Goal: Task Accomplishment & Management: Use online tool/utility

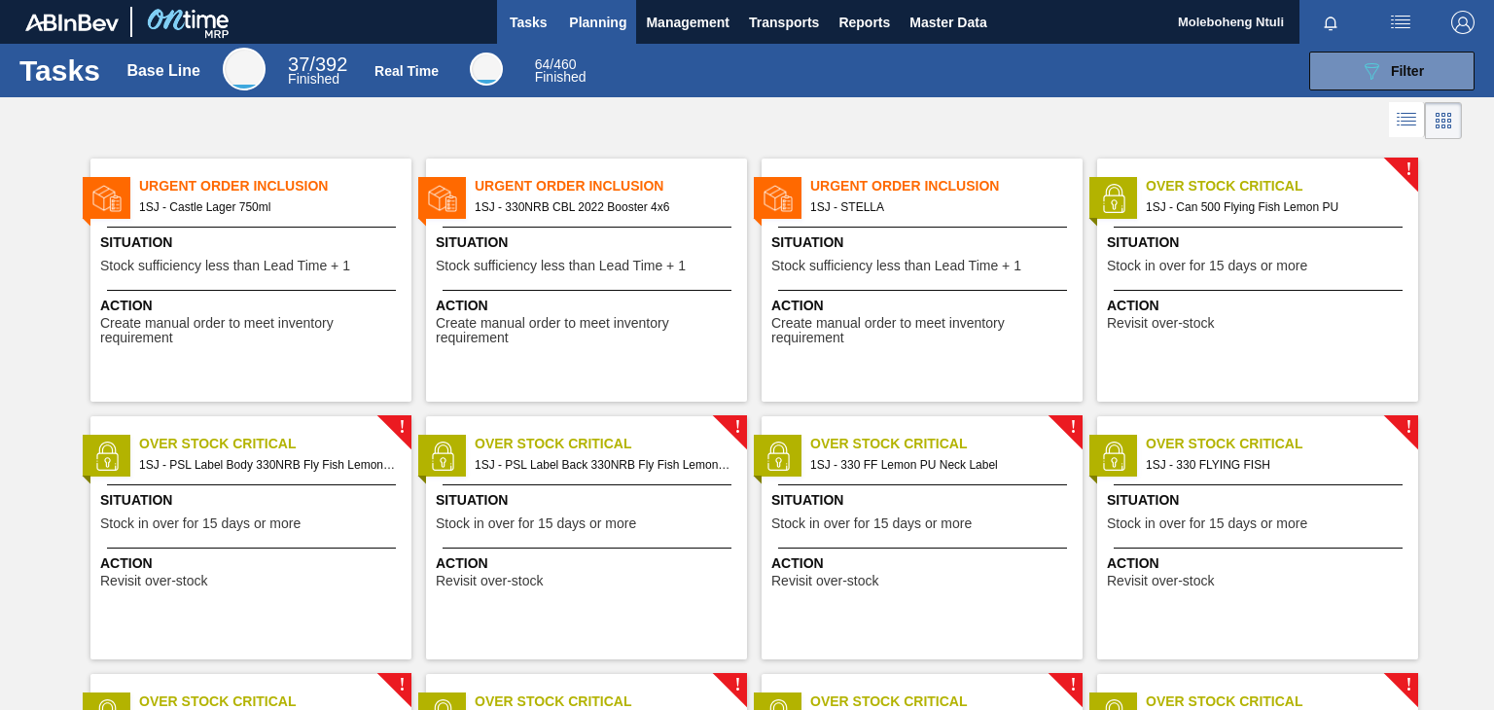
click at [589, 20] on span "Planning" at bounding box center [597, 22] width 57 height 23
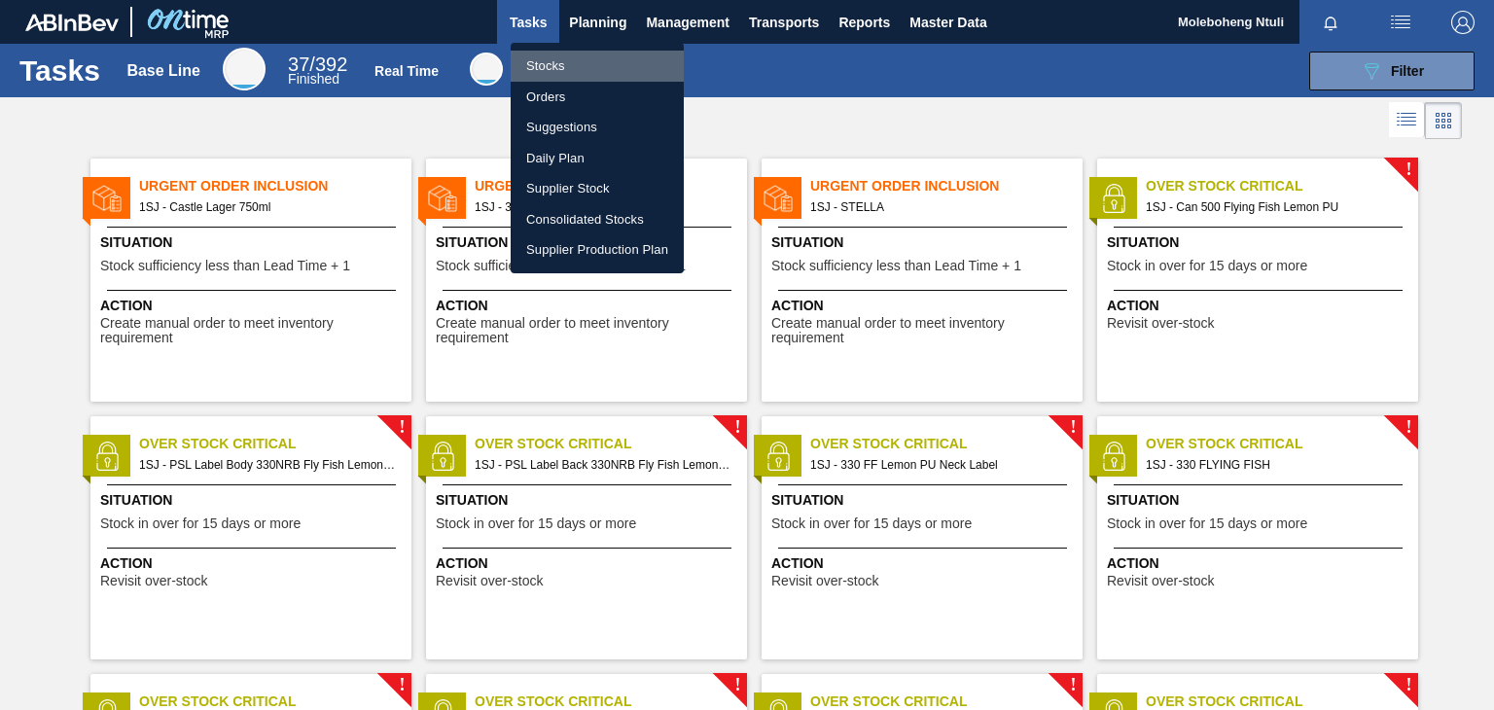
click at [554, 67] on li "Stocks" at bounding box center [597, 66] width 173 height 31
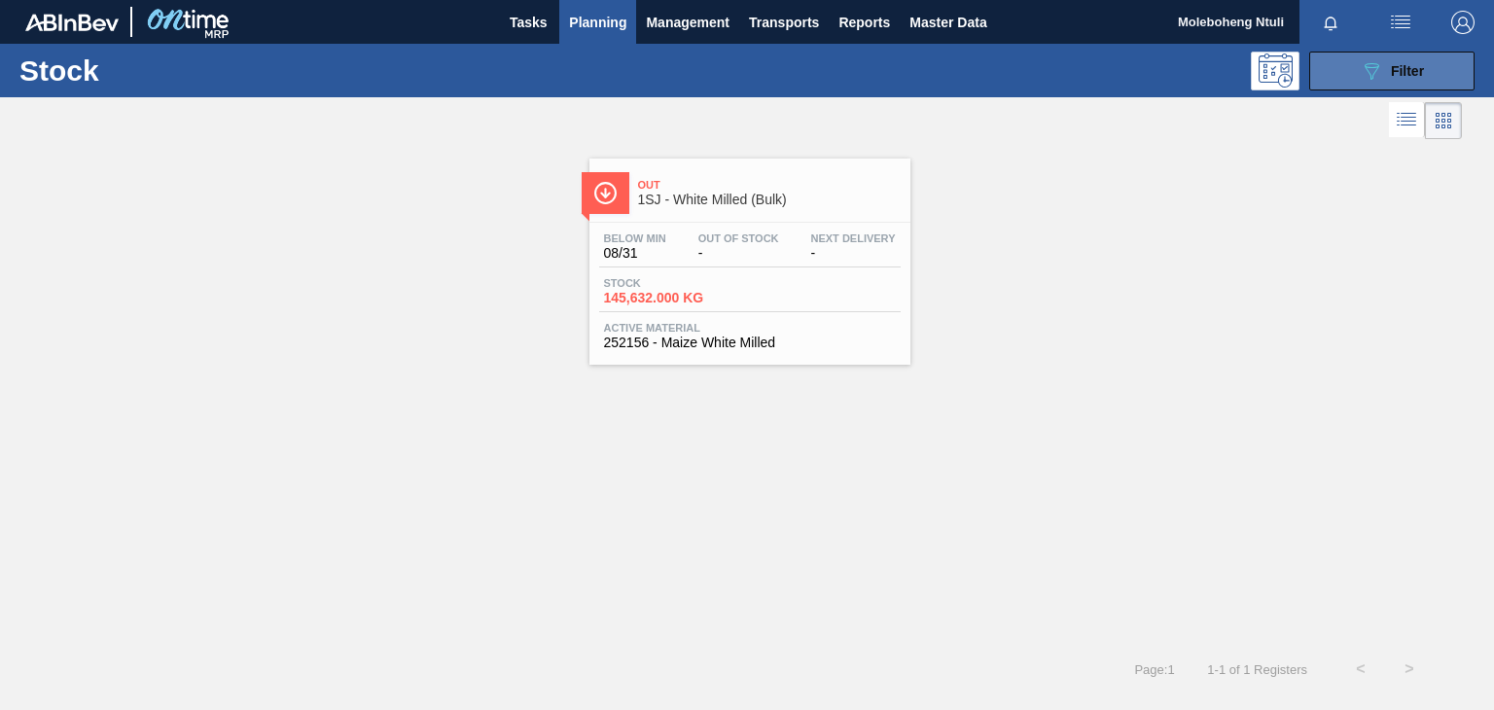
click at [1440, 65] on button "089F7B8B-B2A5-4AFE-B5C0-19BA573D28AC Filter" at bounding box center [1391, 71] width 165 height 39
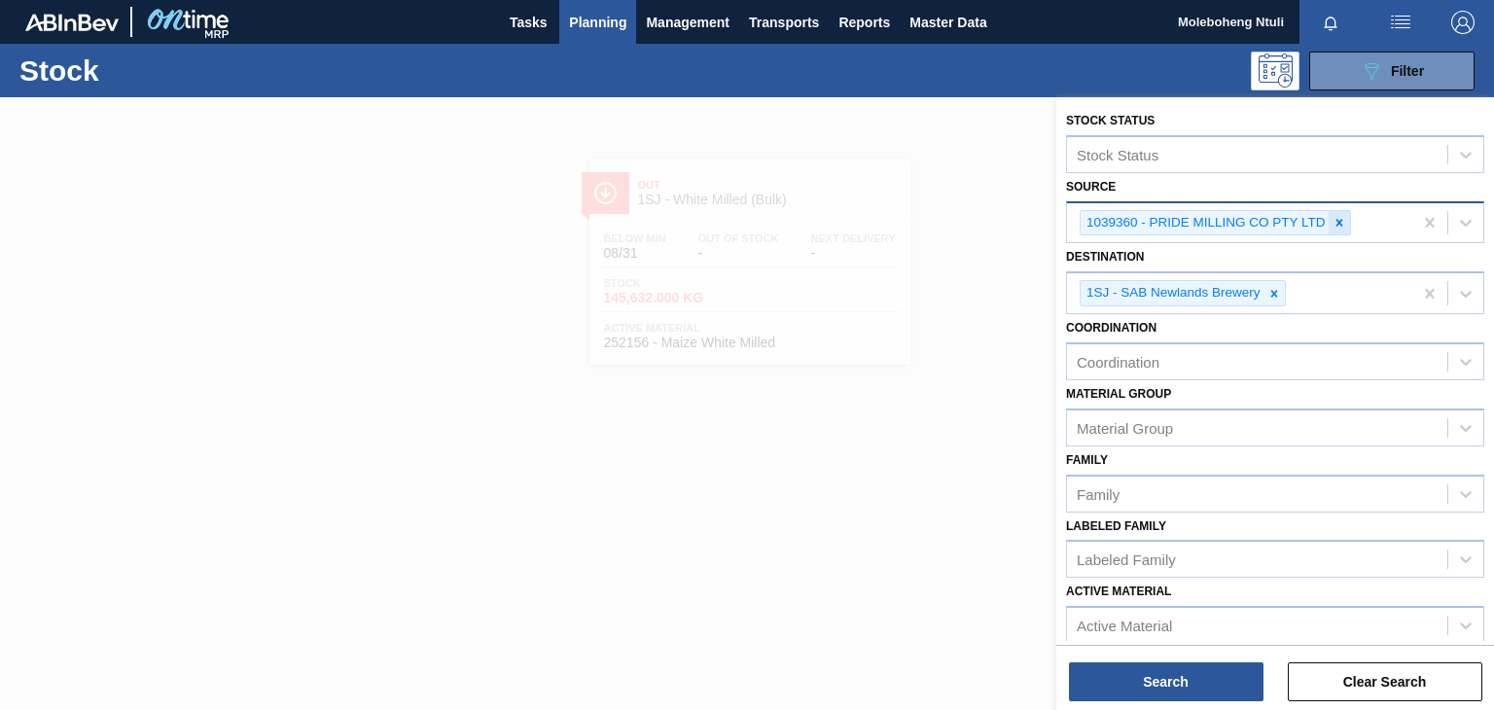
click at [1341, 219] on icon at bounding box center [1340, 223] width 14 height 14
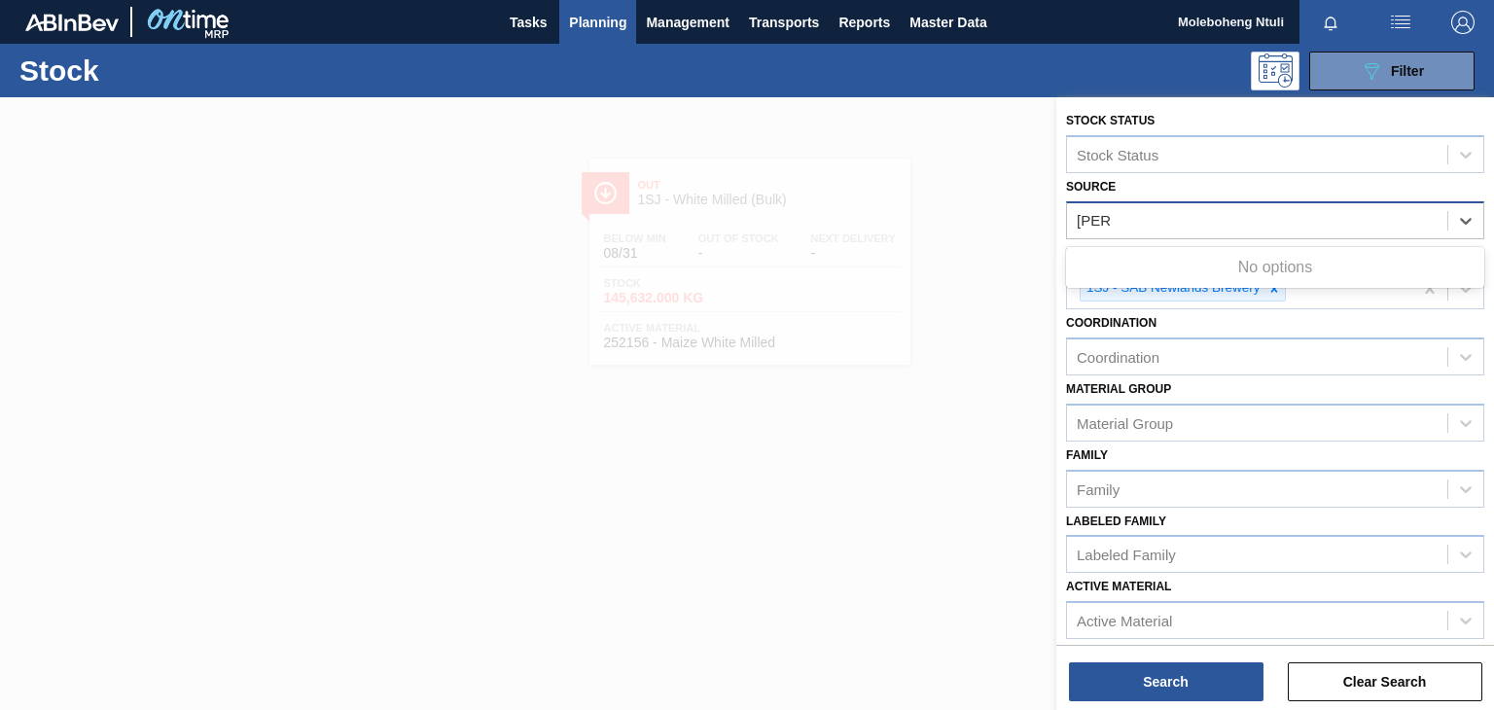
type input "bren"
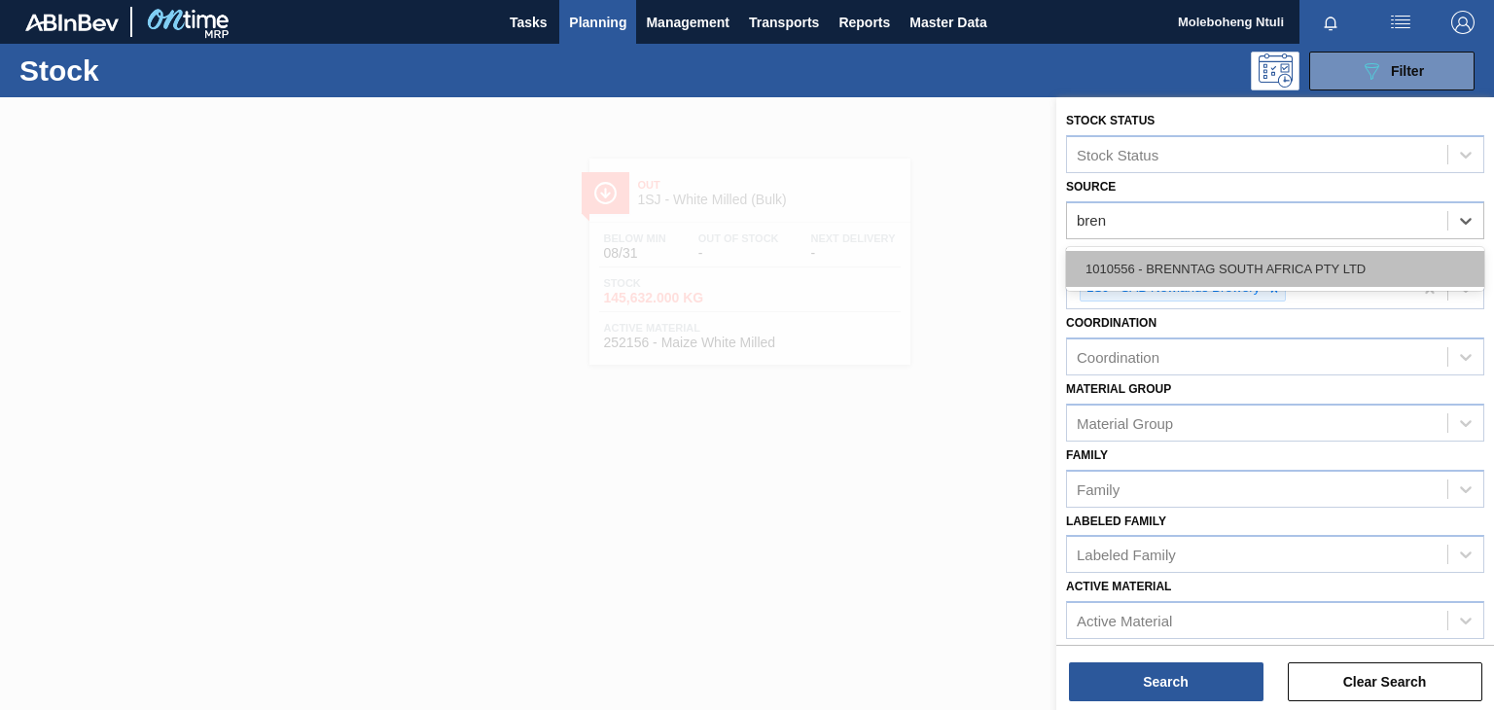
click at [1319, 264] on div "1010556 - BRENNTAG SOUTH AFRICA PTY LTD" at bounding box center [1275, 269] width 418 height 36
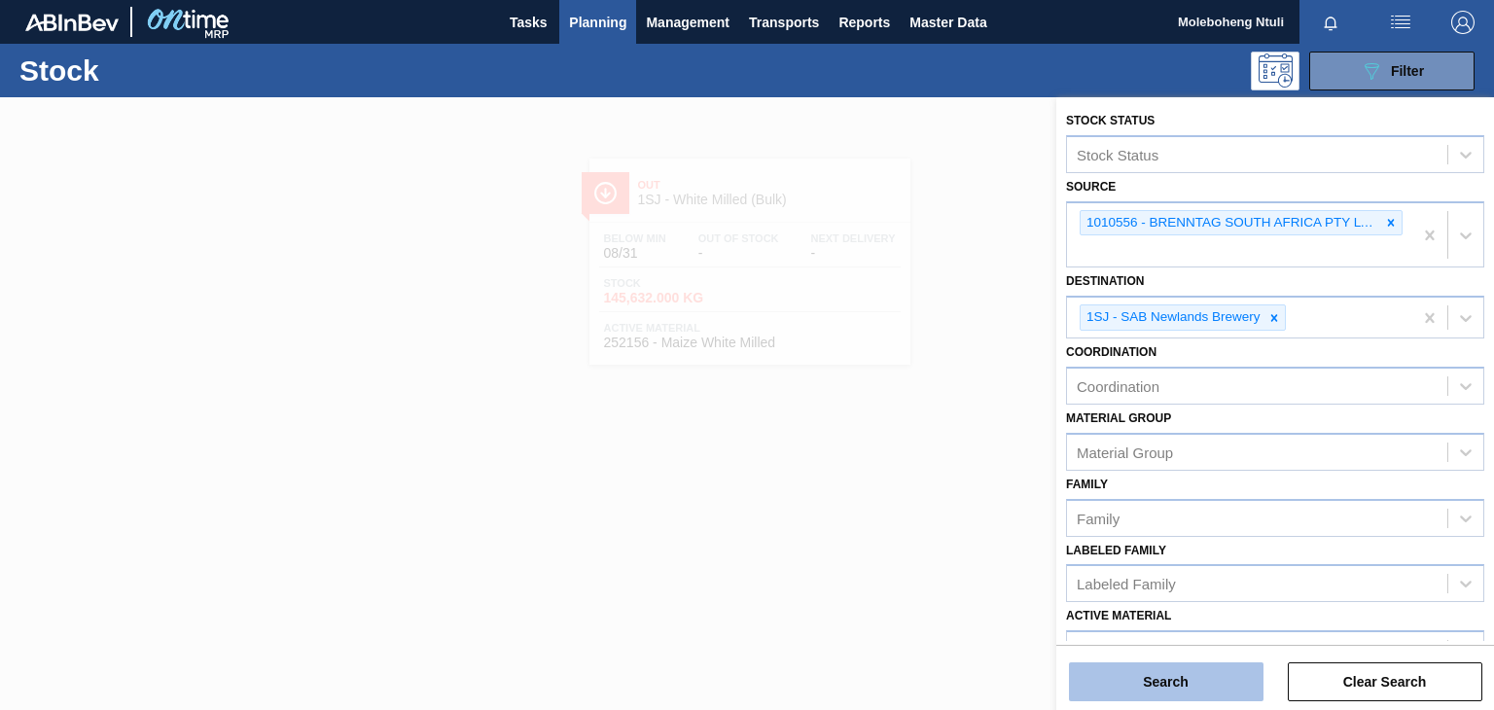
click at [1179, 684] on button "Search" at bounding box center [1166, 681] width 195 height 39
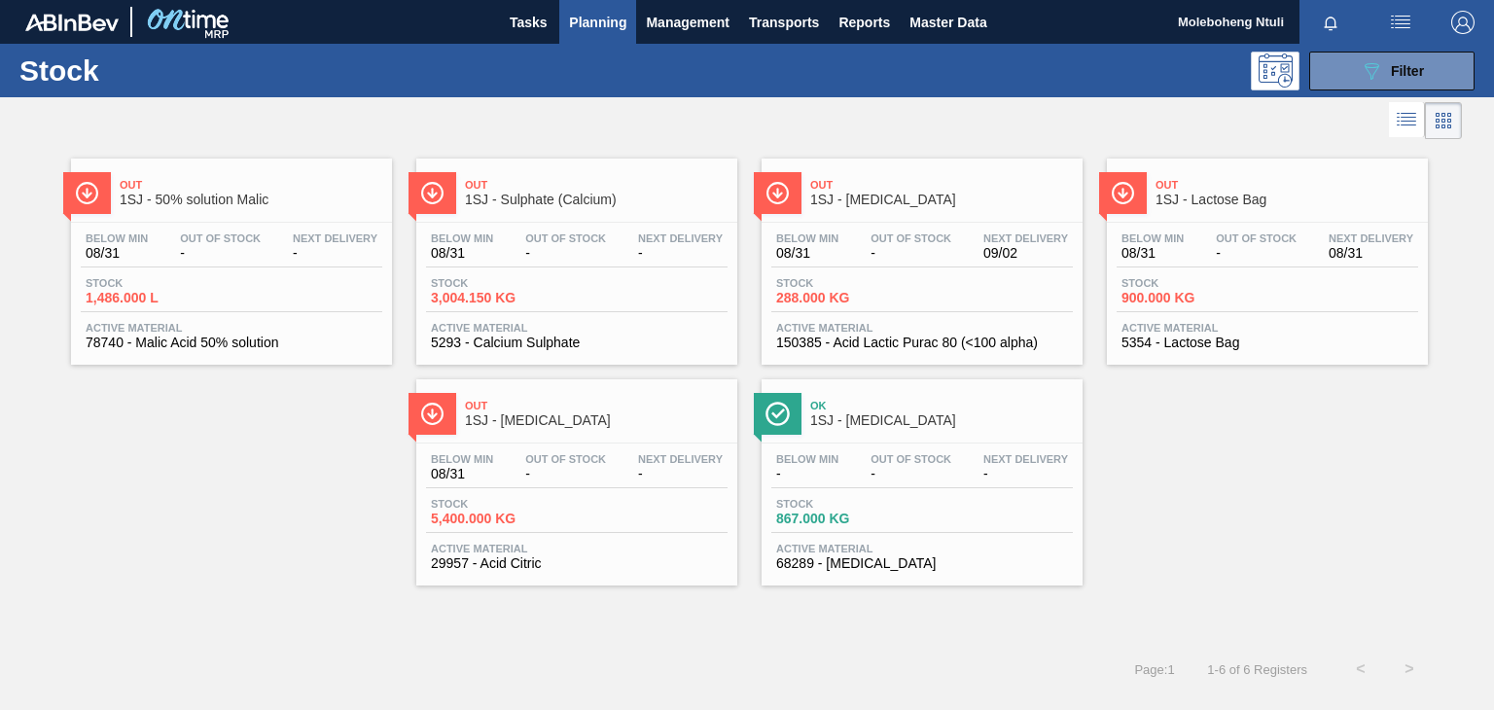
click at [601, 196] on span "1SJ - Sulphate (Calcium)" at bounding box center [596, 200] width 263 height 15
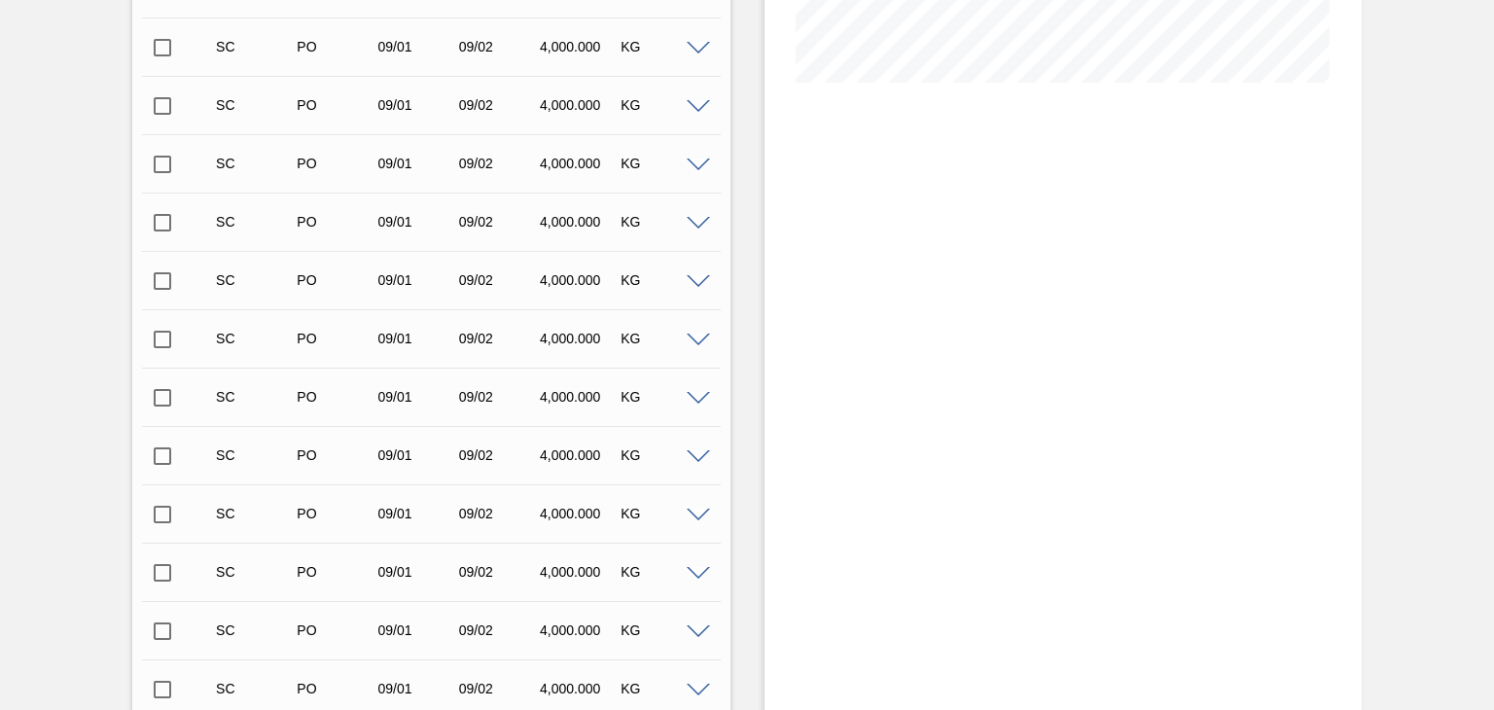
scroll to position [911, 0]
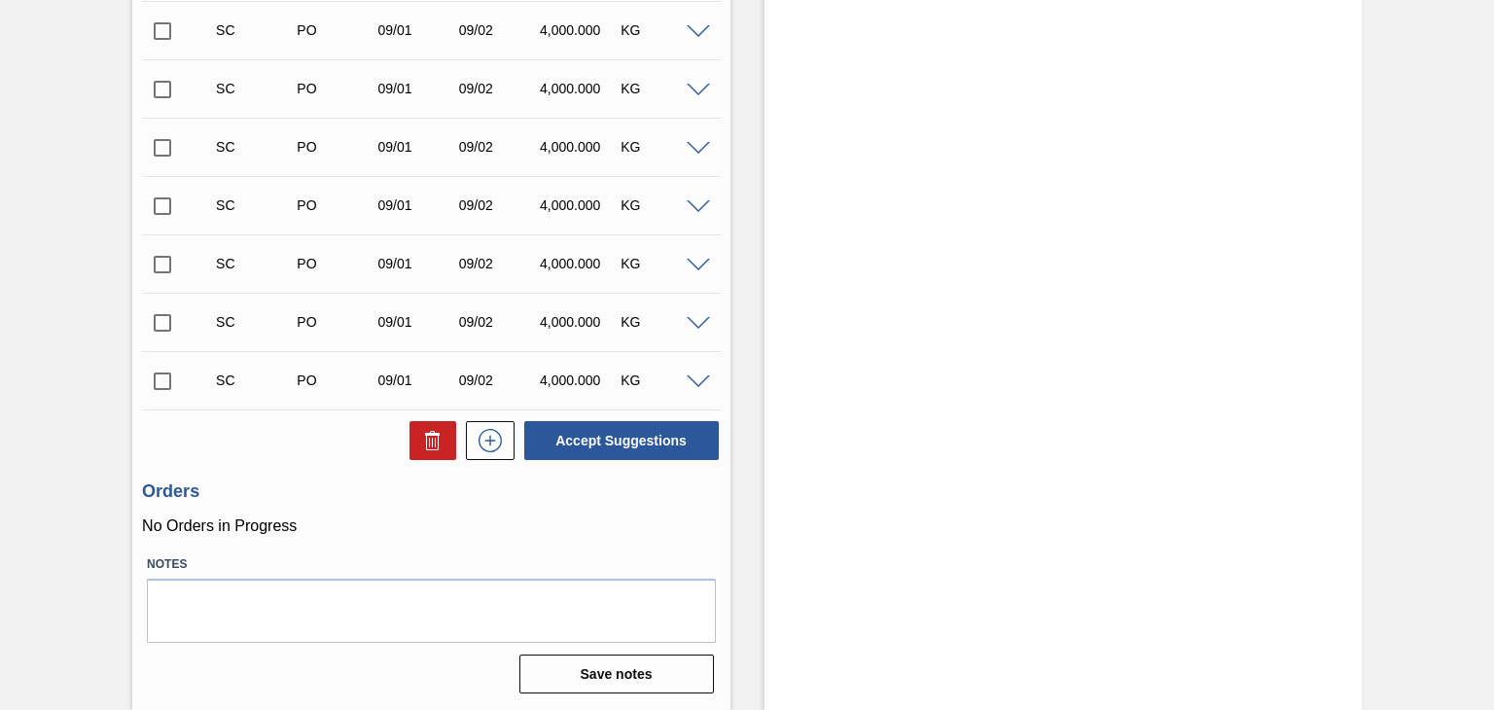
click at [168, 384] on input "checkbox" at bounding box center [162, 381] width 41 height 41
click at [605, 436] on button "Accept Suggestions" at bounding box center [621, 440] width 195 height 39
checkbox input "false"
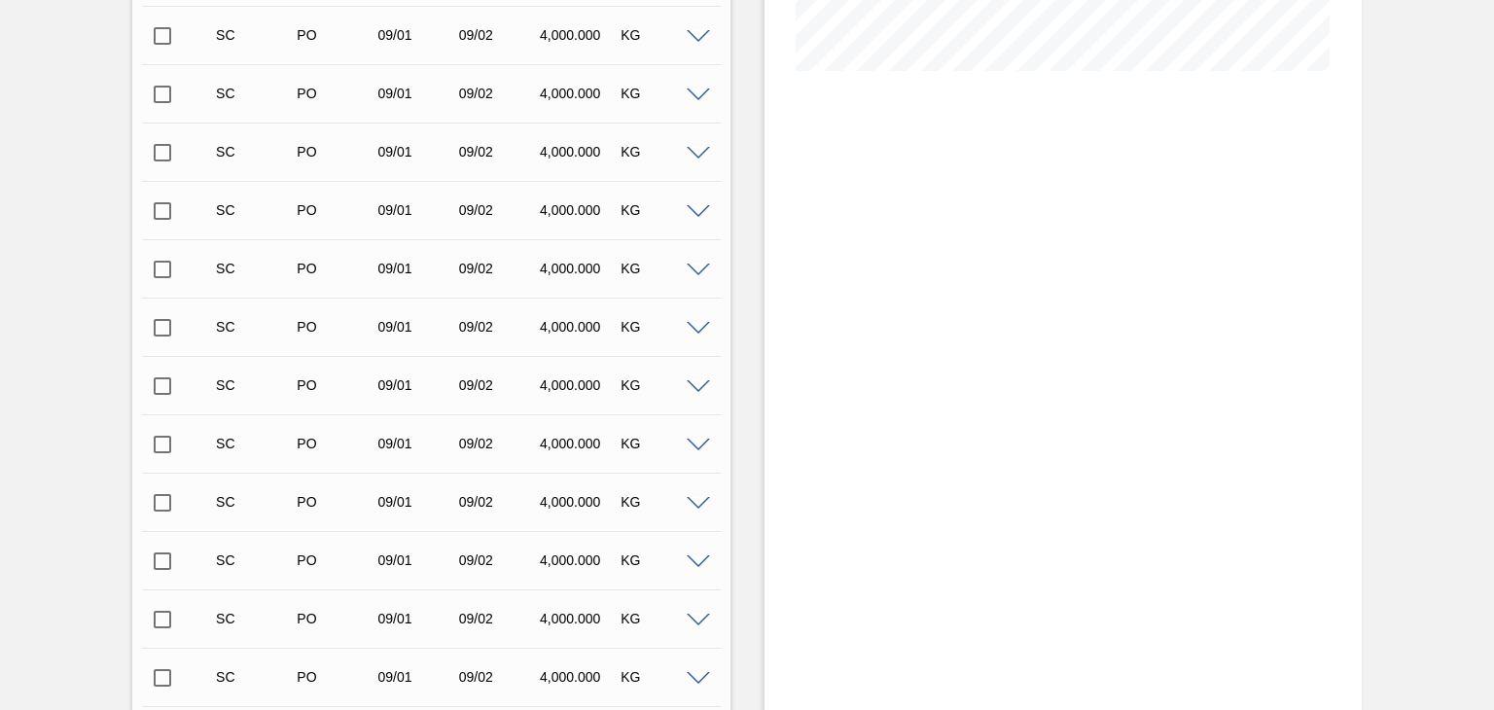
scroll to position [887, 0]
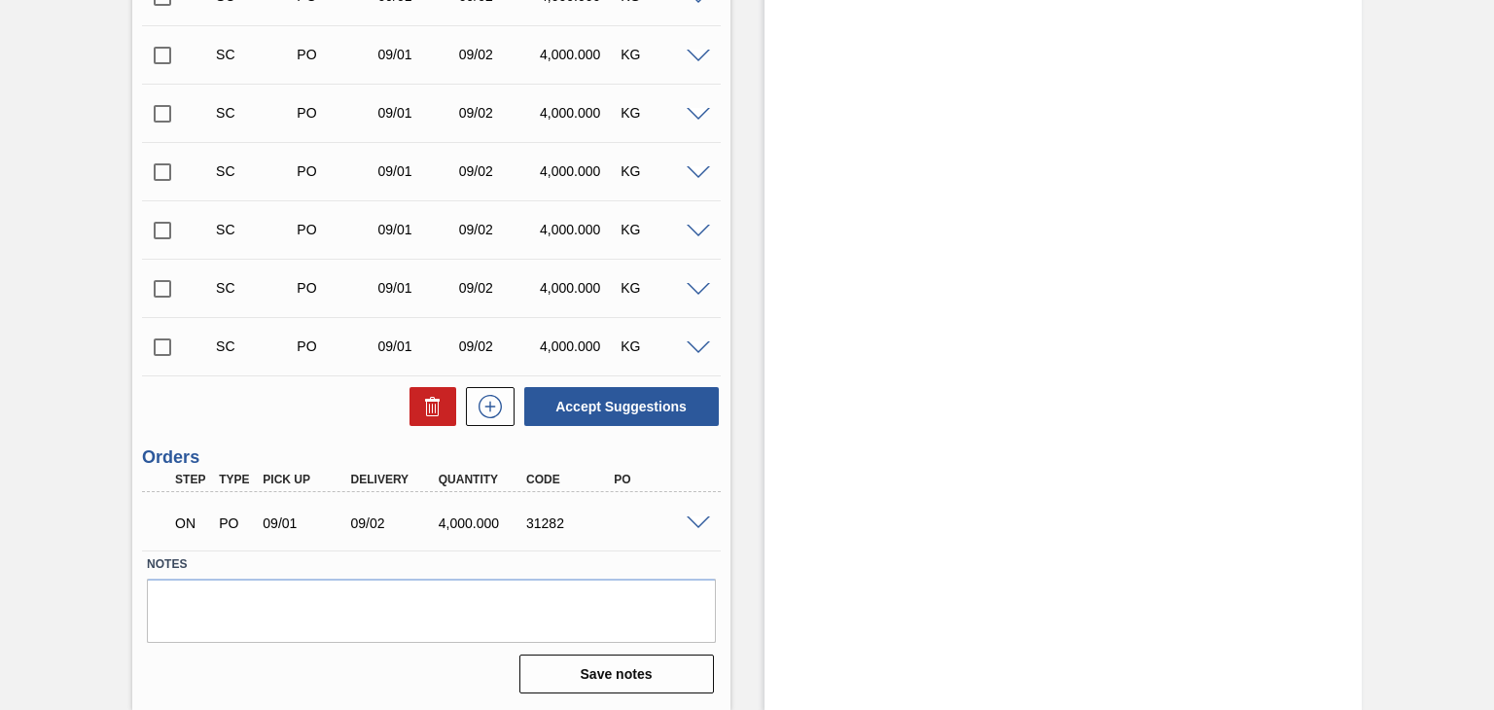
click at [700, 522] on span at bounding box center [698, 524] width 23 height 15
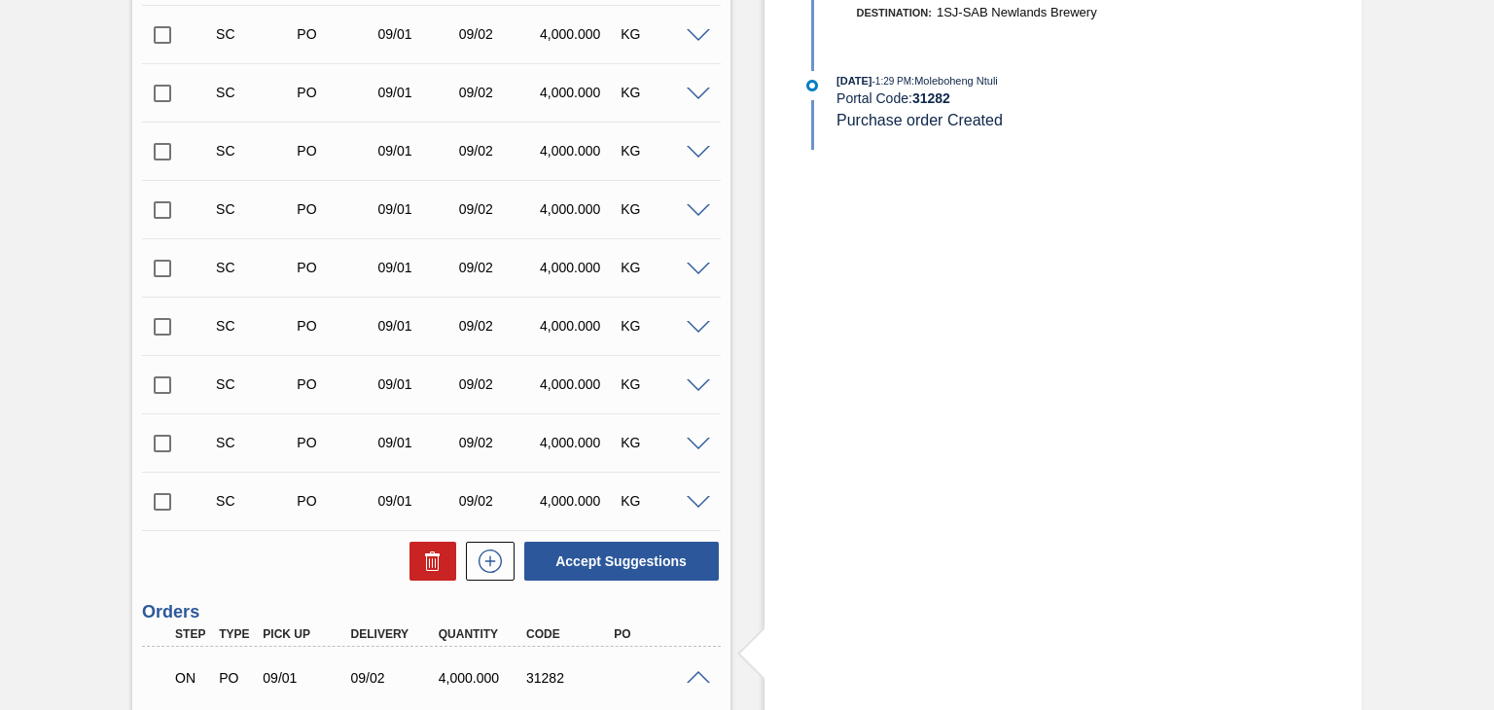
scroll to position [1259, 0]
